Goal: Task Accomplishment & Management: Manage account settings

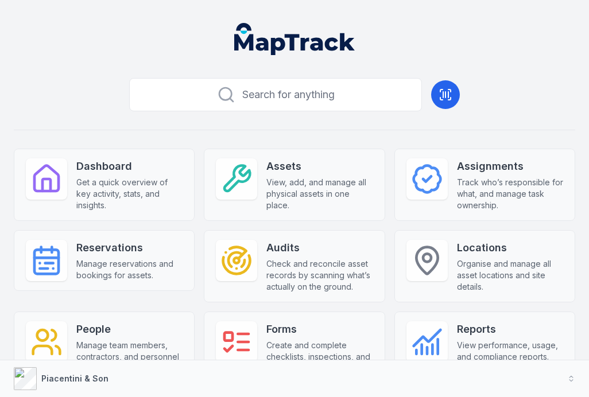
click at [444, 96] on icon at bounding box center [446, 95] width 14 height 14
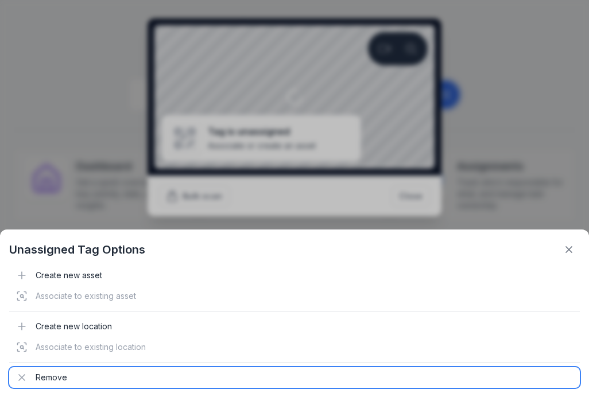
click at [69, 378] on div "Remove" at bounding box center [294, 377] width 571 height 21
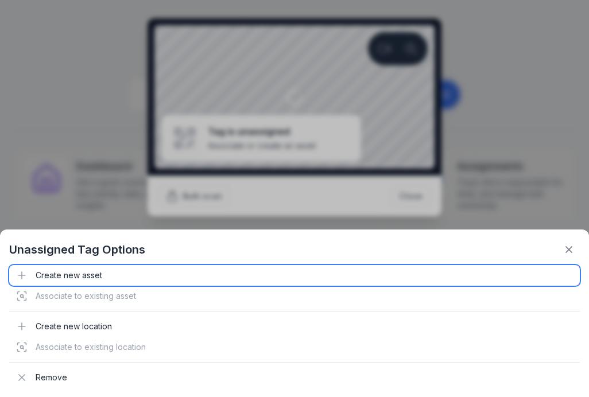
click at [107, 272] on div "Create new asset" at bounding box center [294, 275] width 571 height 21
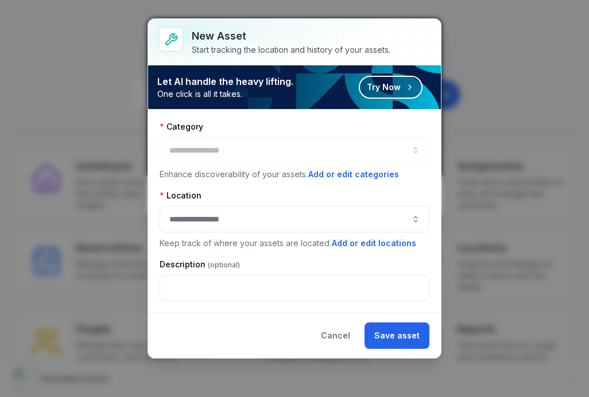
click at [262, 153] on button "button" at bounding box center [295, 150] width 270 height 26
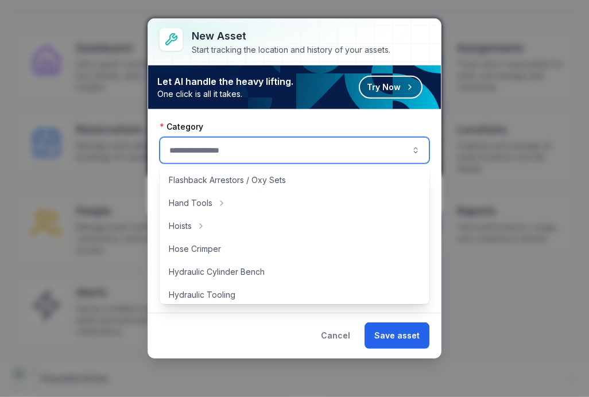
scroll to position [161, 0]
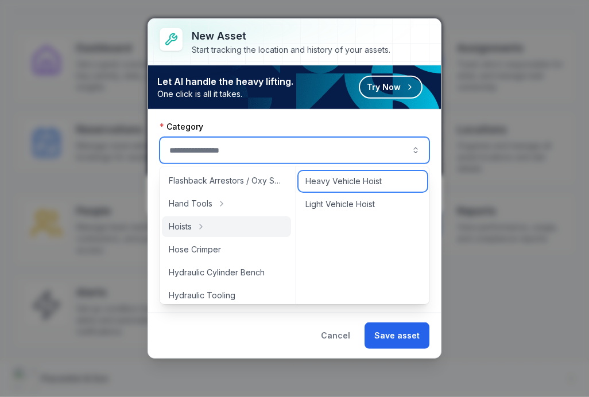
click at [330, 178] on span "Heavy Vehicle Hoist" at bounding box center [343, 181] width 76 height 11
type input "**********"
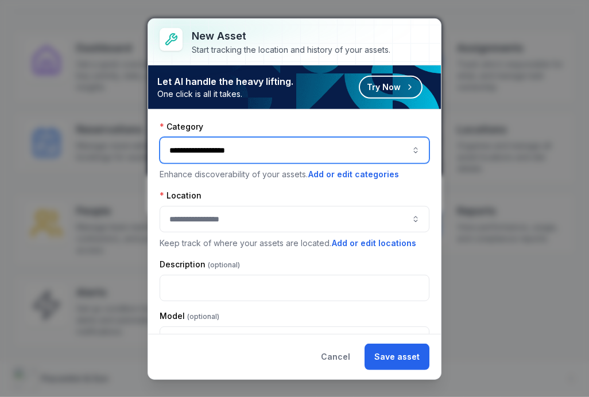
click at [261, 215] on button "button" at bounding box center [295, 219] width 270 height 26
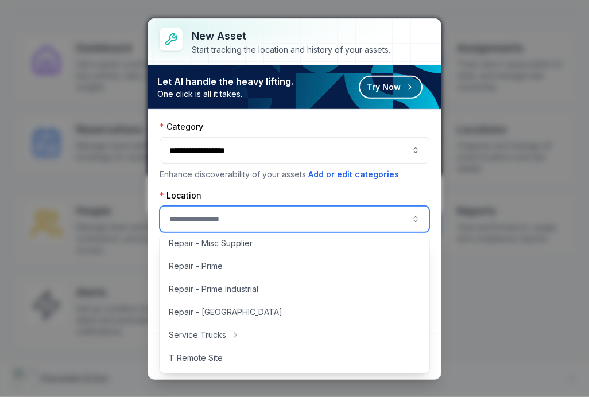
scroll to position [305, 0]
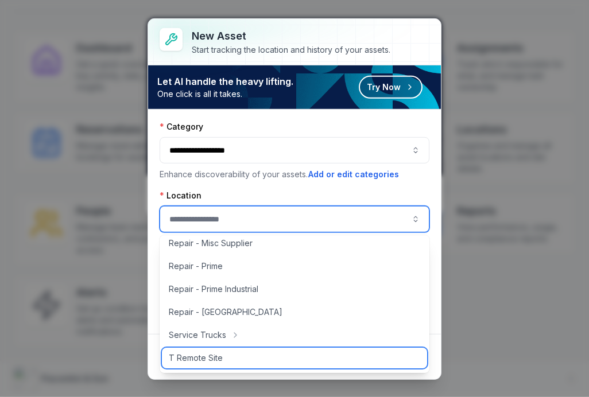
click at [220, 355] on span "T Remote Site" at bounding box center [196, 357] width 54 height 11
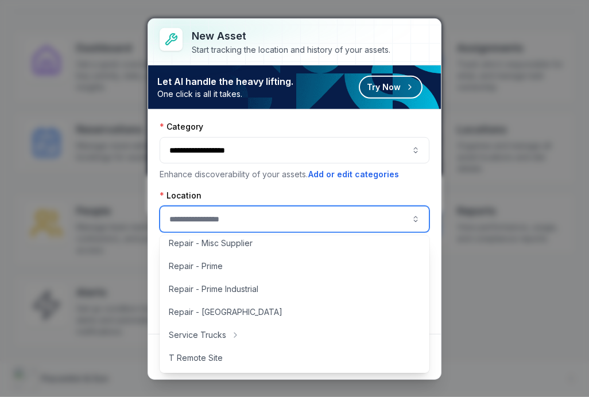
type input "**********"
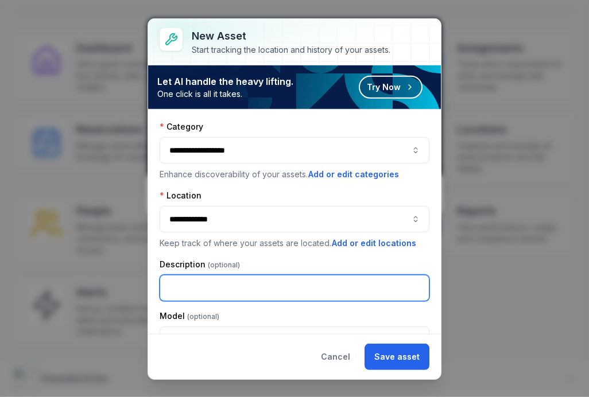
click at [235, 282] on input "text" at bounding box center [295, 288] width 270 height 26
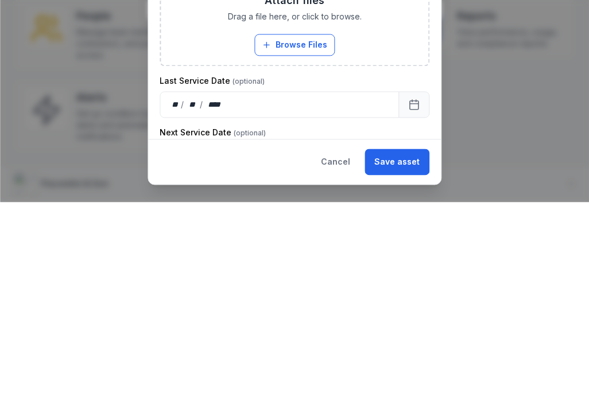
scroll to position [476, 0]
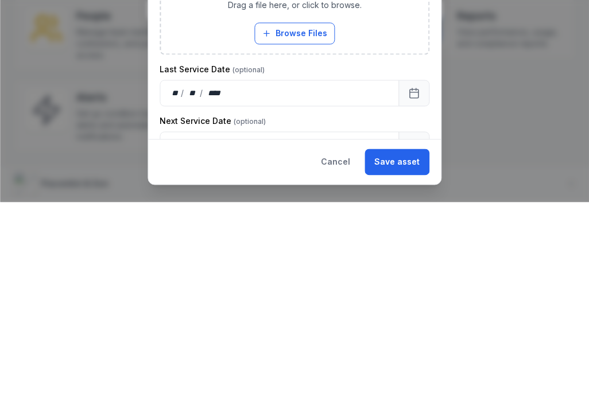
type input "*"
click at [408, 344] on button "Save asset" at bounding box center [397, 357] width 65 height 26
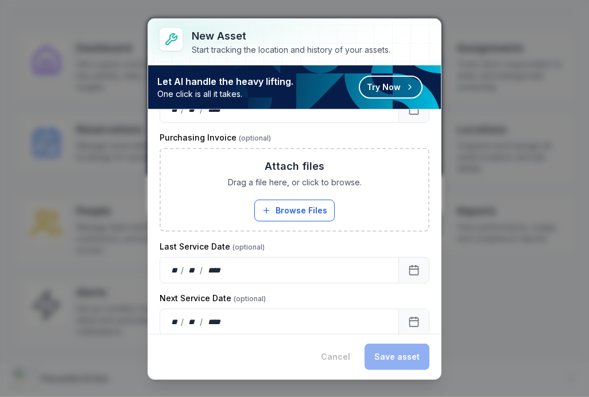
scroll to position [495, 0]
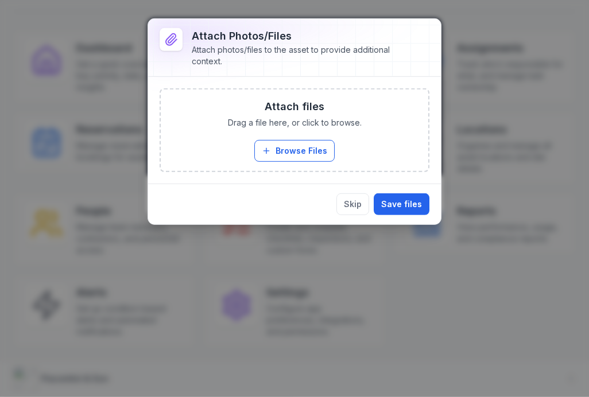
click at [398, 199] on button "Save files" at bounding box center [402, 204] width 56 height 22
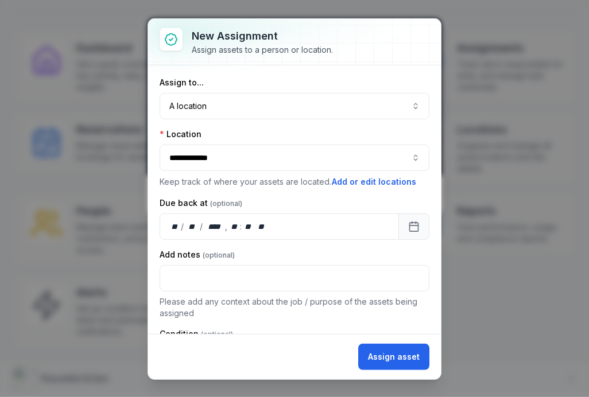
click at [381, 304] on p "Please add any context about the job / purpose of the assets being assigned" at bounding box center [295, 307] width 270 height 23
click at [382, 359] on button "Assign asset" at bounding box center [393, 357] width 71 height 26
